Goal: Information Seeking & Learning: Learn about a topic

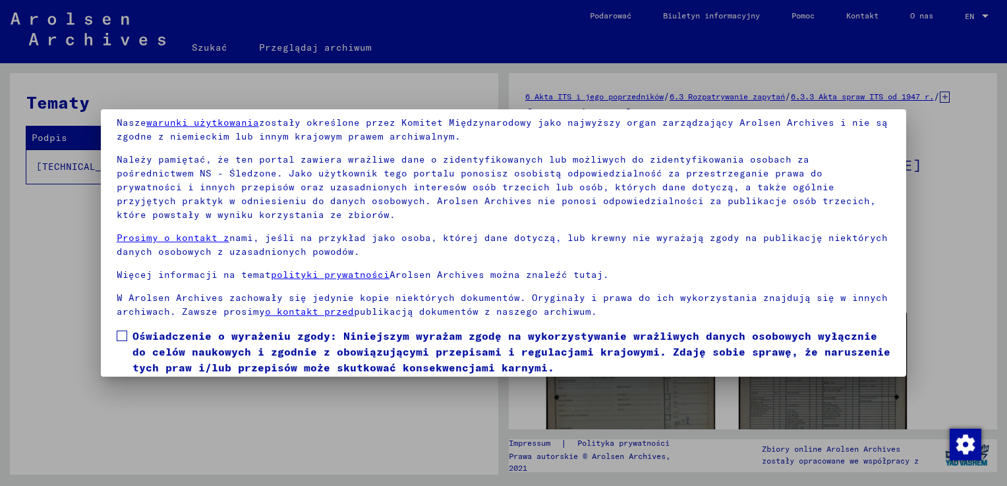
scroll to position [98, 0]
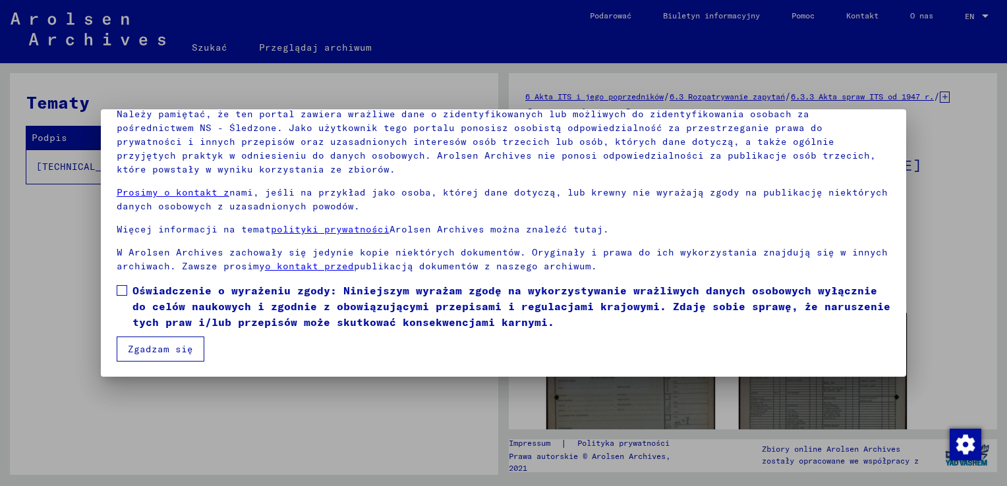
click at [122, 287] on span at bounding box center [122, 290] width 11 height 11
click at [145, 346] on button "Zgadzam się" at bounding box center [161, 349] width 88 height 25
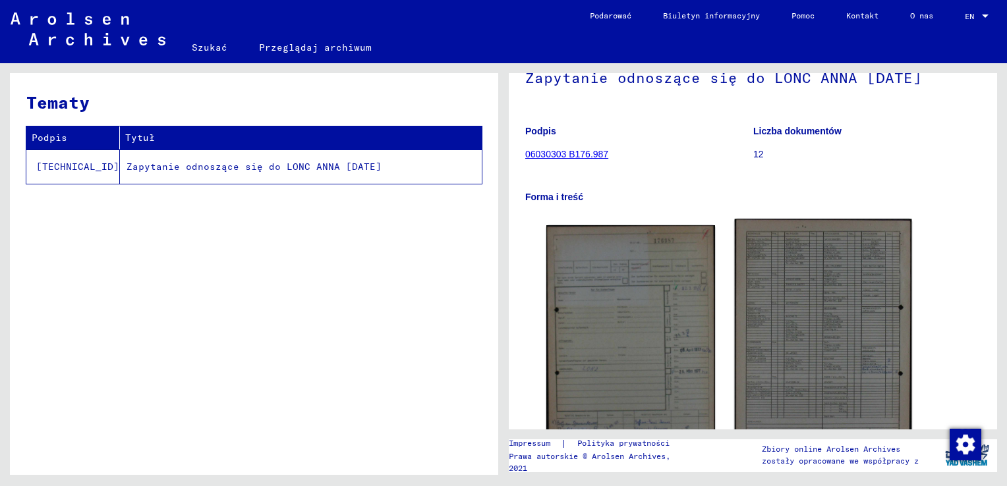
scroll to position [198, 0]
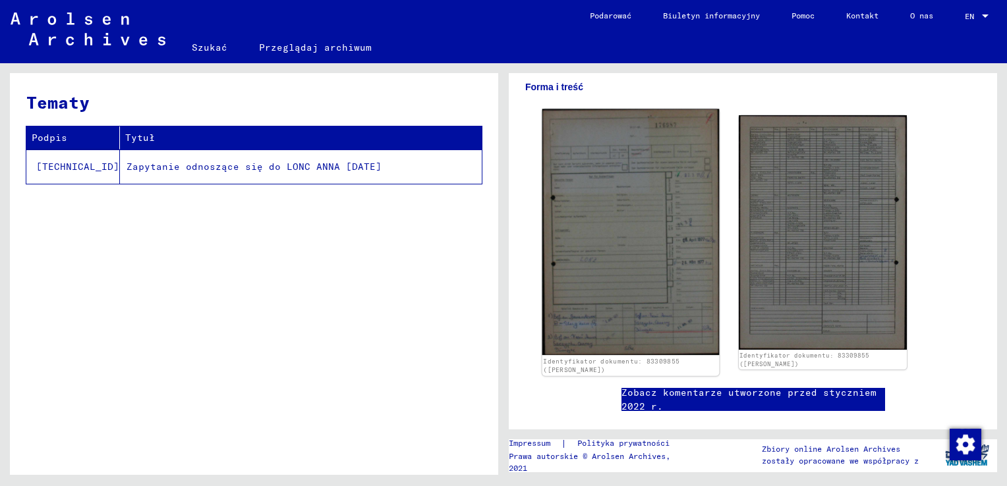
click at [641, 262] on img at bounding box center [630, 232] width 177 height 246
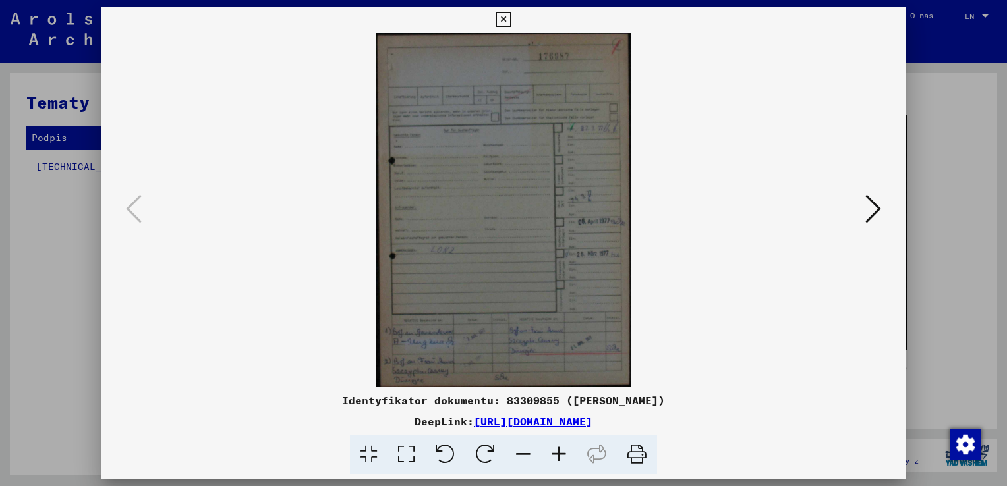
click at [555, 451] on icon at bounding box center [559, 455] width 36 height 40
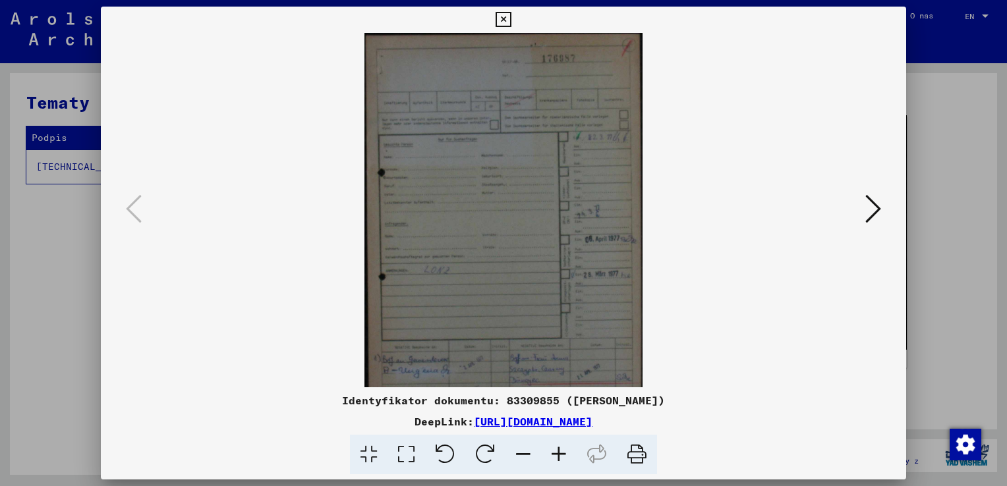
click at [555, 451] on icon at bounding box center [559, 455] width 36 height 40
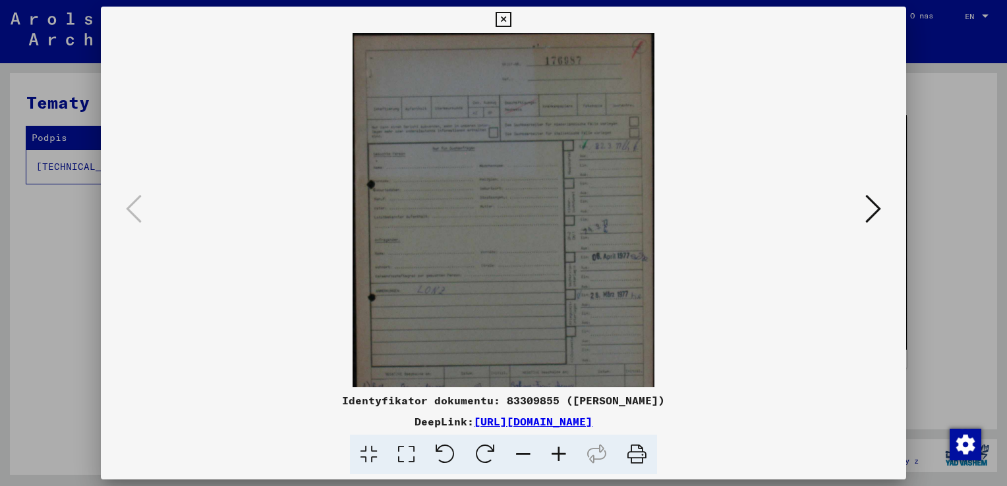
click at [555, 451] on icon at bounding box center [559, 455] width 36 height 40
click at [554, 451] on icon at bounding box center [559, 455] width 36 height 40
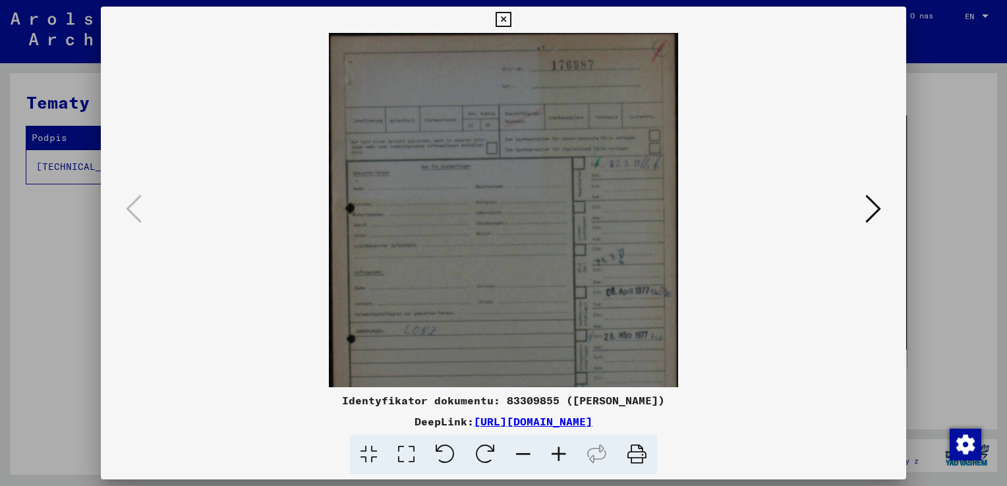
click at [554, 451] on icon at bounding box center [559, 455] width 36 height 40
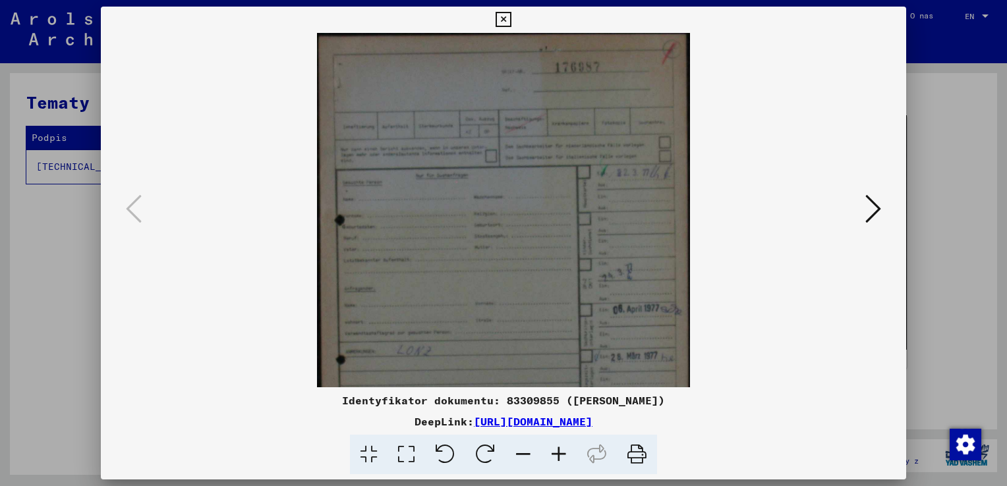
click at [554, 451] on icon at bounding box center [559, 455] width 36 height 40
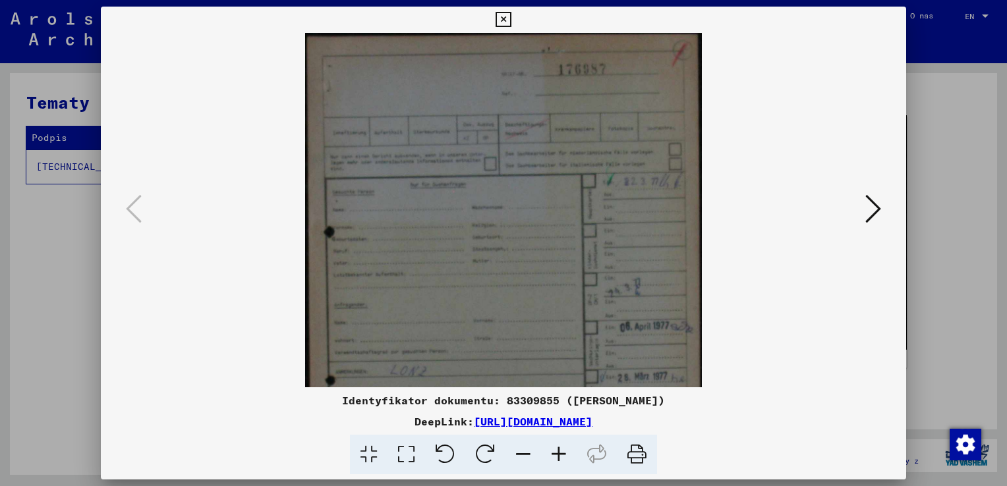
click at [554, 451] on icon at bounding box center [559, 455] width 36 height 40
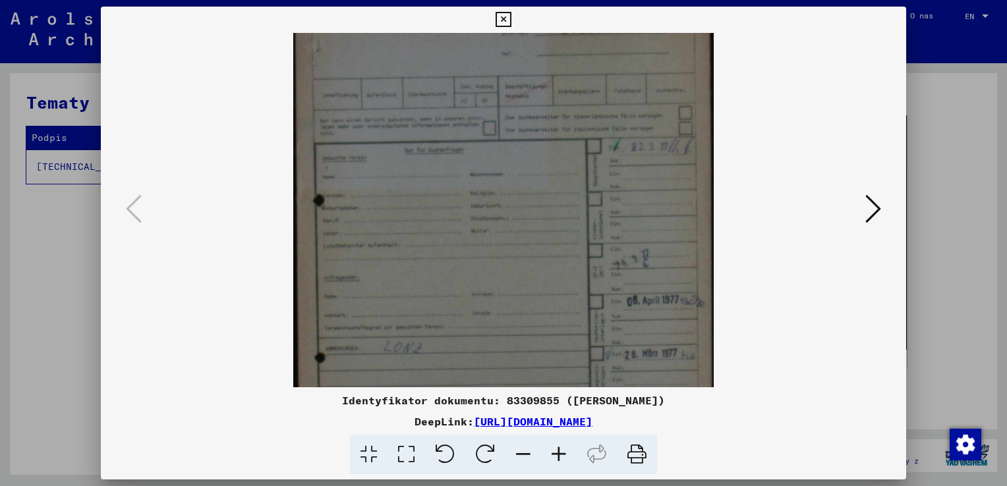
scroll to position [0, 0]
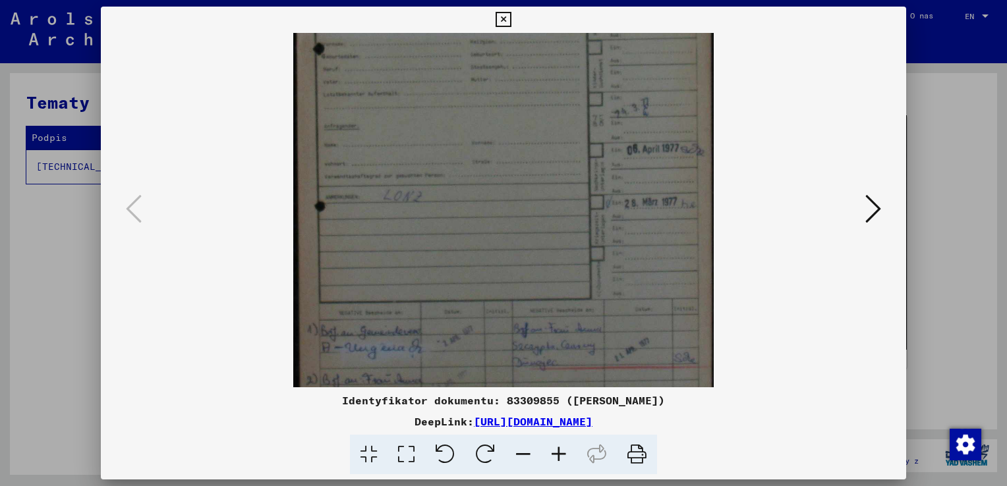
drag, startPoint x: 542, startPoint y: 298, endPoint x: 580, endPoint y: 126, distance: 175.3
click at [580, 126] on img at bounding box center [503, 130] width 420 height 585
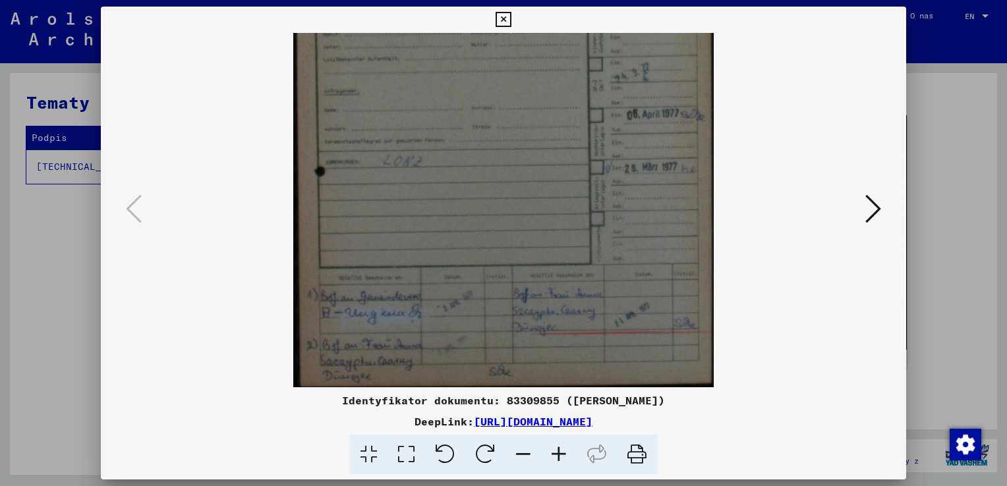
drag, startPoint x: 555, startPoint y: 302, endPoint x: 590, endPoint y: 171, distance: 135.5
click at [590, 171] on img at bounding box center [503, 95] width 420 height 585
click at [559, 455] on icon at bounding box center [559, 455] width 36 height 40
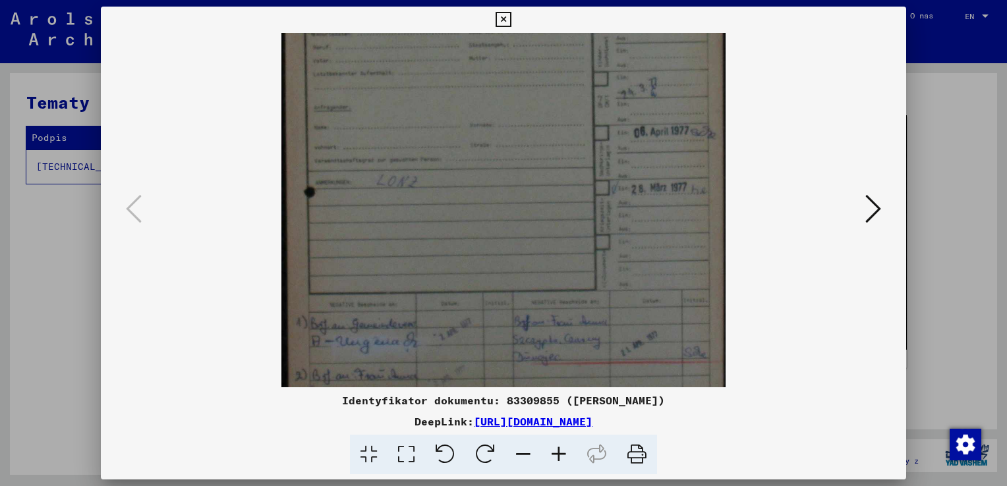
click at [559, 455] on icon at bounding box center [559, 455] width 36 height 40
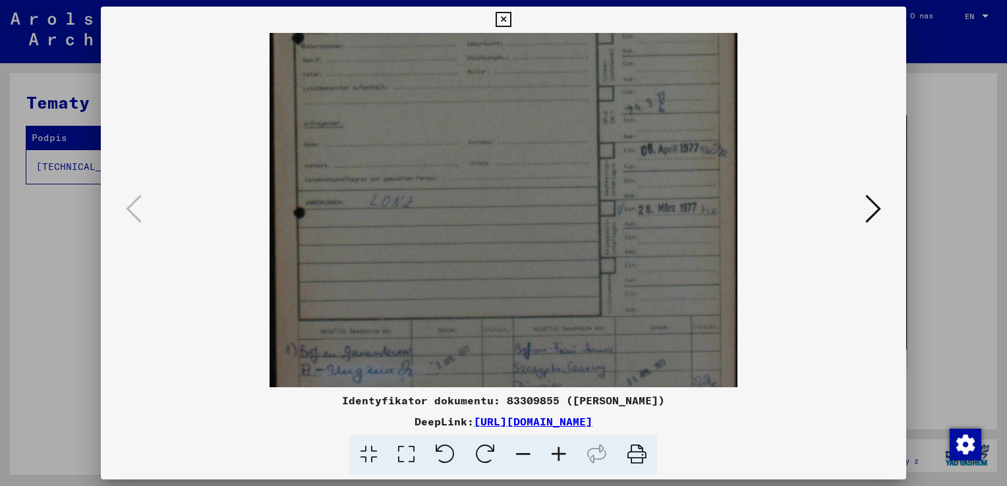
click at [559, 455] on icon at bounding box center [559, 455] width 36 height 40
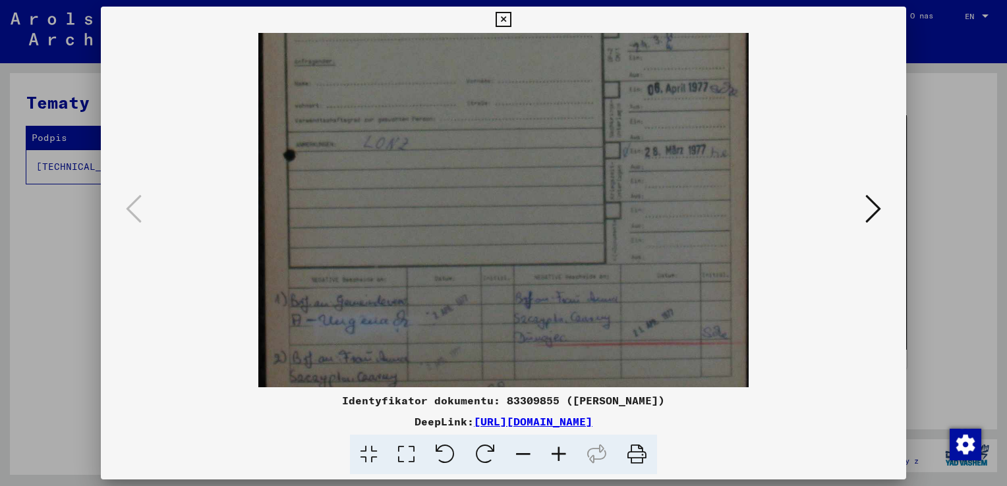
scroll to position [329, 0]
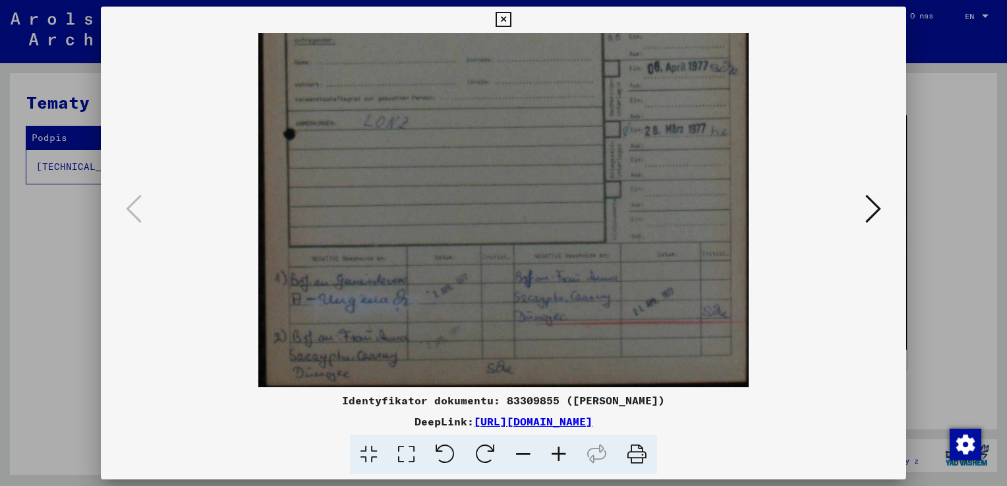
drag, startPoint x: 544, startPoint y: 345, endPoint x: 597, endPoint y: 170, distance: 183.0
click at [599, 169] on img at bounding box center [503, 46] width 491 height 684
click at [875, 202] on icon at bounding box center [873, 209] width 16 height 32
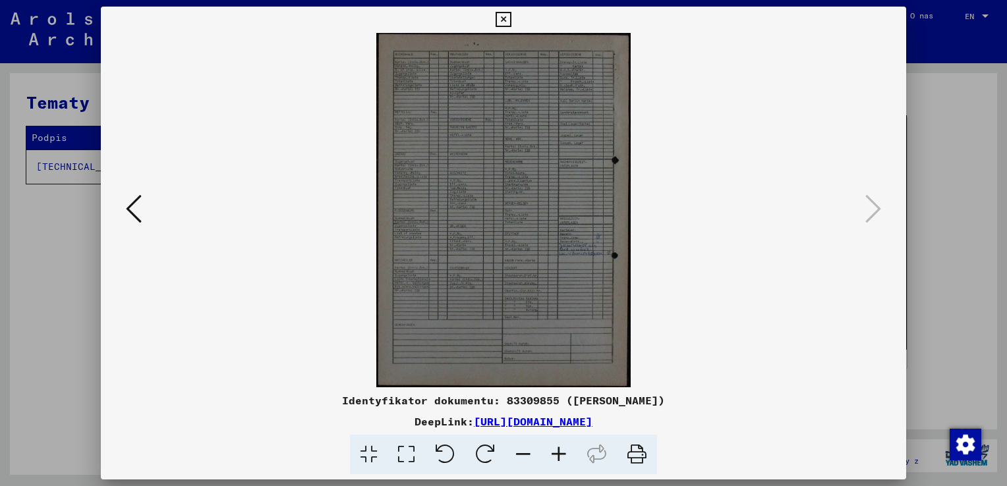
click at [502, 24] on icon at bounding box center [502, 20] width 15 height 16
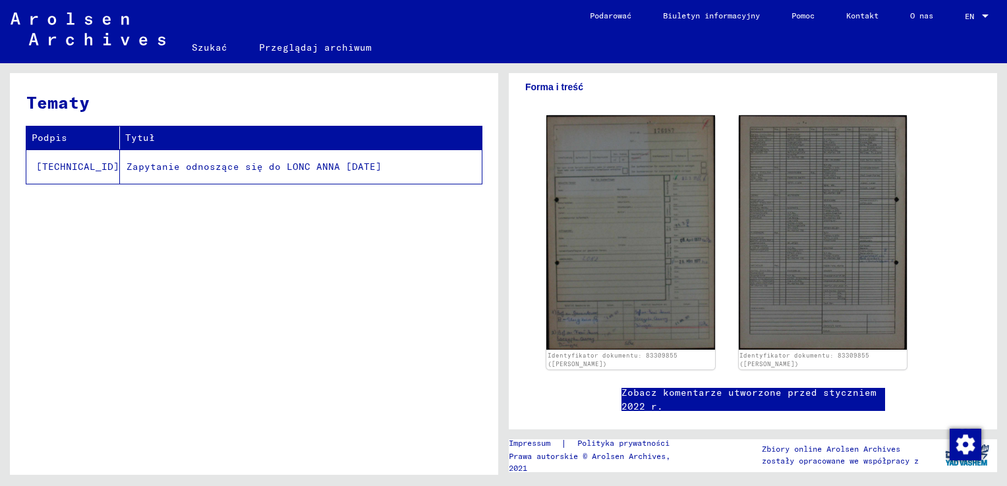
click at [155, 165] on td "Zapytanie odnoszące się do LONC ANNA [DATE]" at bounding box center [301, 167] width 362 height 34
click at [185, 167] on td "Zapytanie odnoszące się do LONC ANNA [DATE]" at bounding box center [301, 167] width 362 height 34
